Goal: Information Seeking & Learning: Learn about a topic

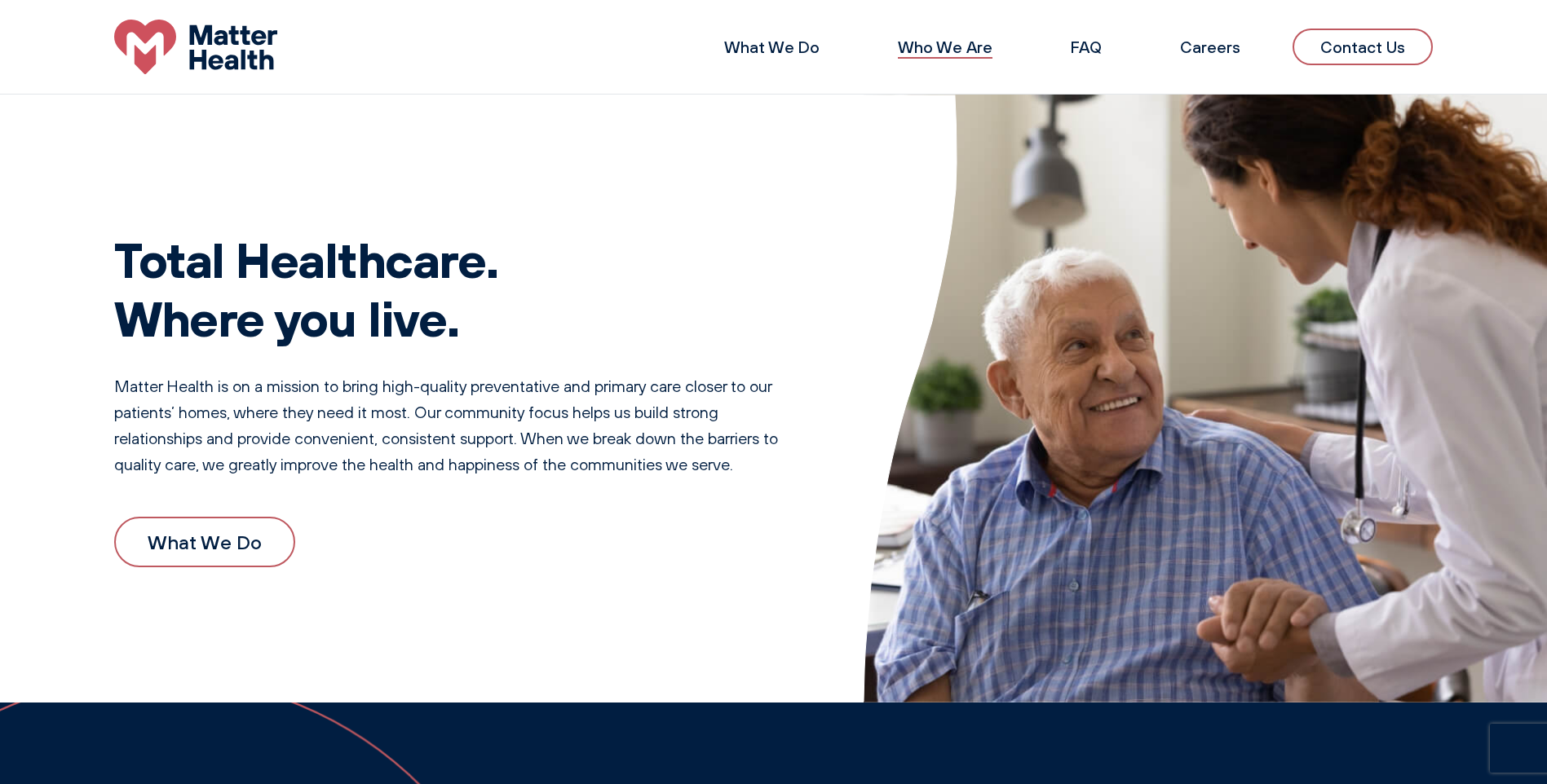
click at [970, 50] on link "Who We Are" at bounding box center [945, 47] width 94 height 20
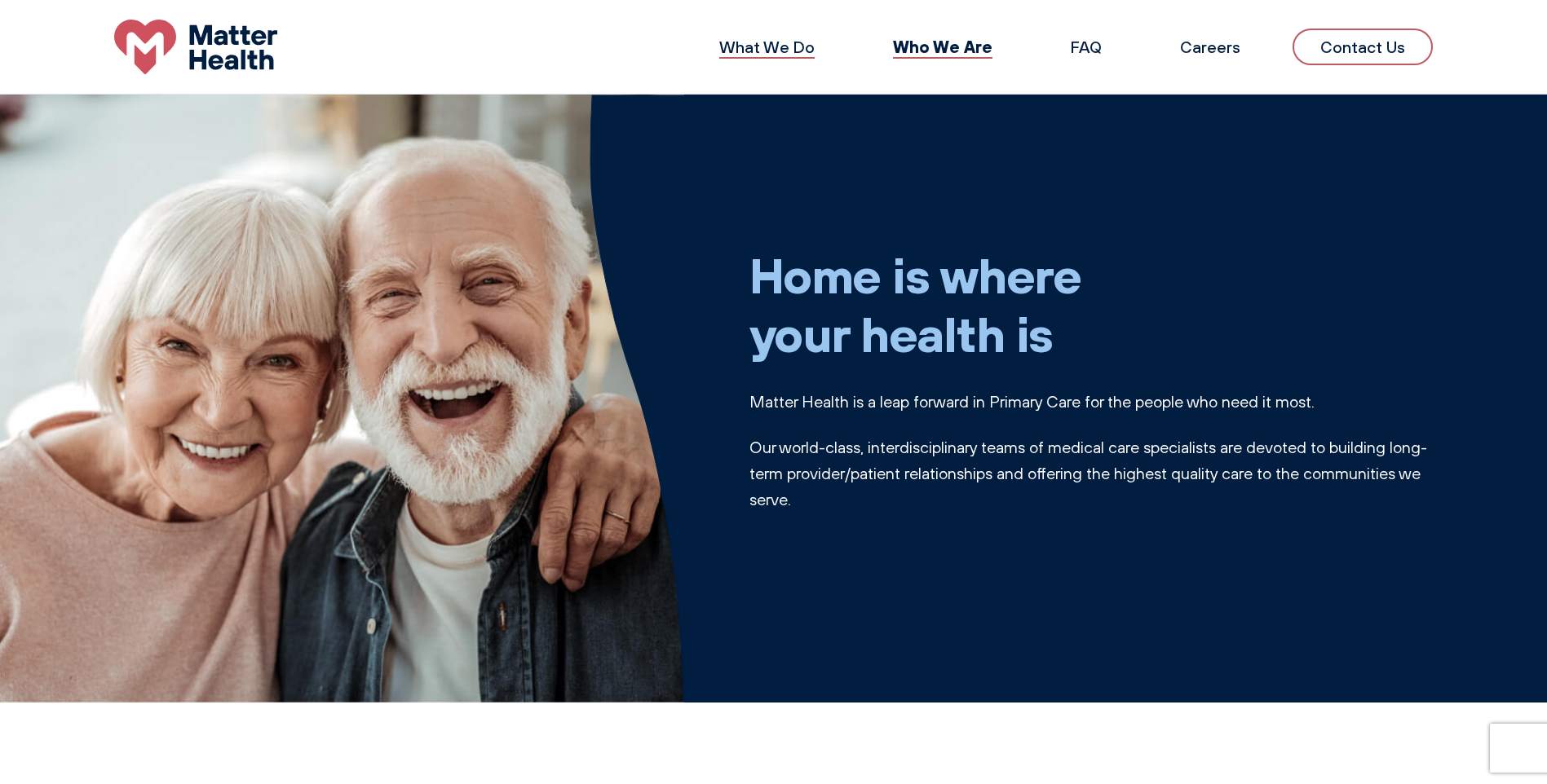
click at [780, 44] on link "What We Do" at bounding box center [767, 47] width 95 height 20
